Goal: Transaction & Acquisition: Purchase product/service

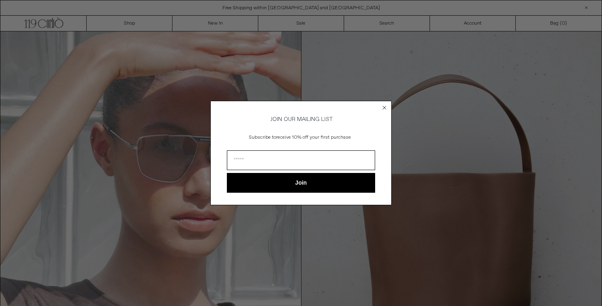
click at [383, 108] on circle "Close dialog" at bounding box center [385, 108] width 8 height 8
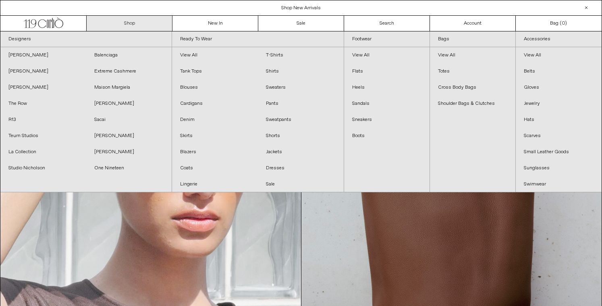
click at [159, 27] on link "Shop" at bounding box center [130, 23] width 86 height 15
click at [282, 166] on link "Dresses" at bounding box center [301, 168] width 86 height 16
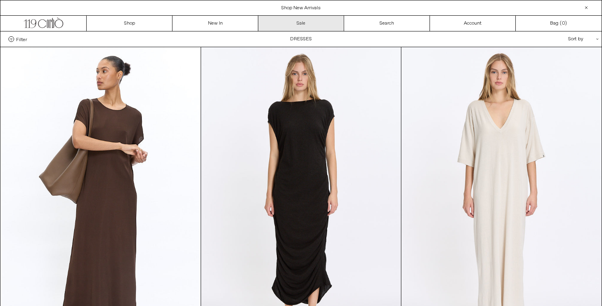
click at [280, 25] on link "Sale" at bounding box center [301, 23] width 86 height 15
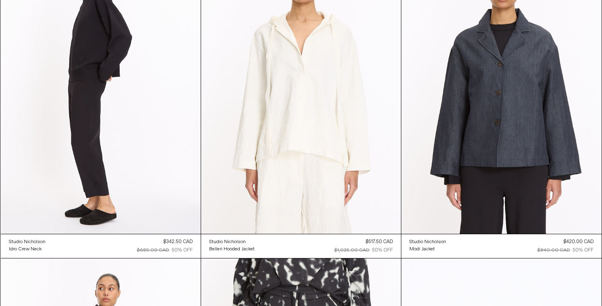
scroll to position [2384, 0]
